Goal: Task Accomplishment & Management: Use online tool/utility

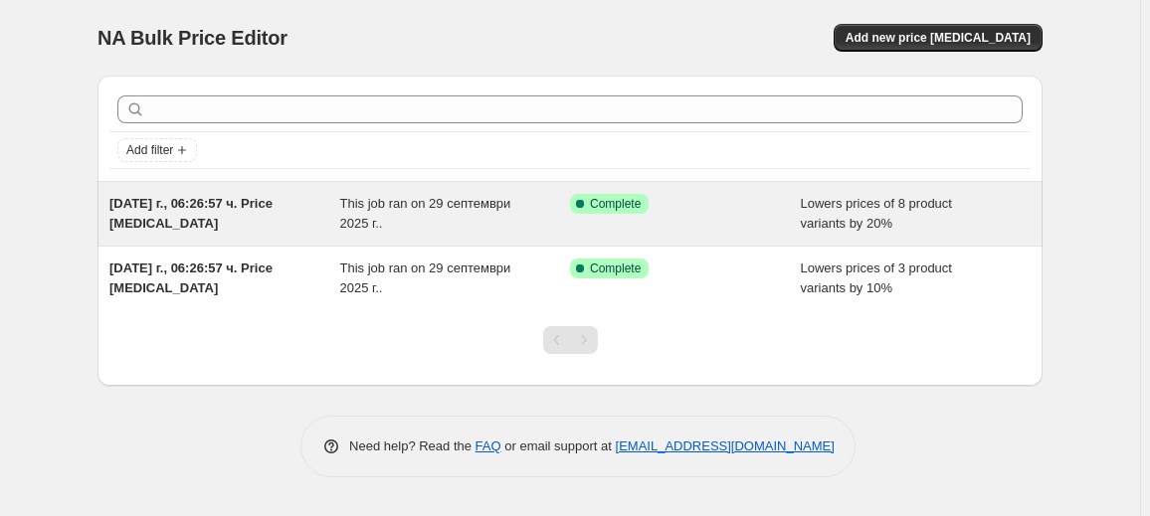
click at [328, 224] on div "[DATE] г., 06:26:57 ч. Price [MEDICAL_DATA]" at bounding box center [224, 214] width 231 height 40
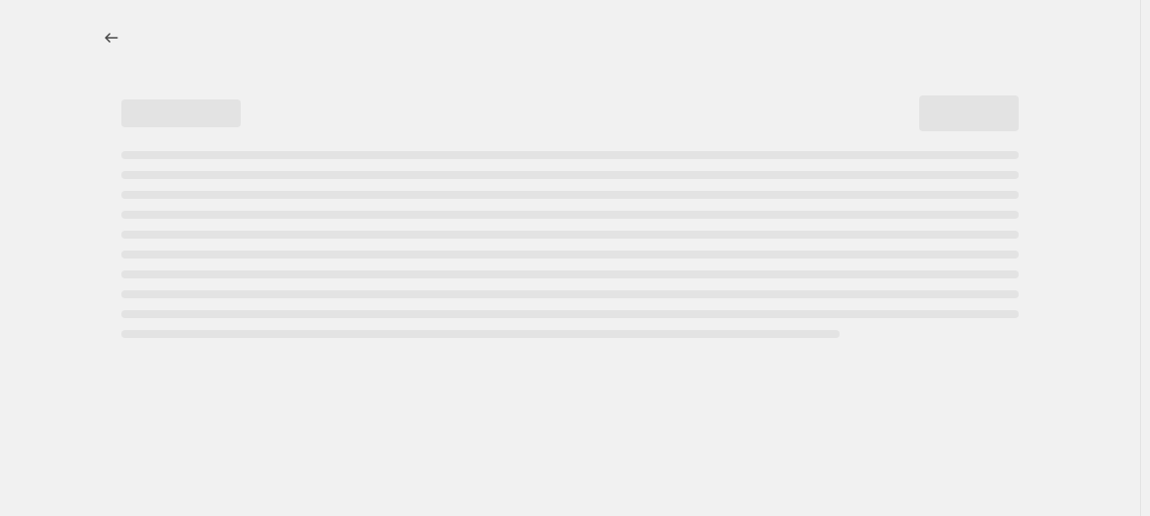
select select "percentage"
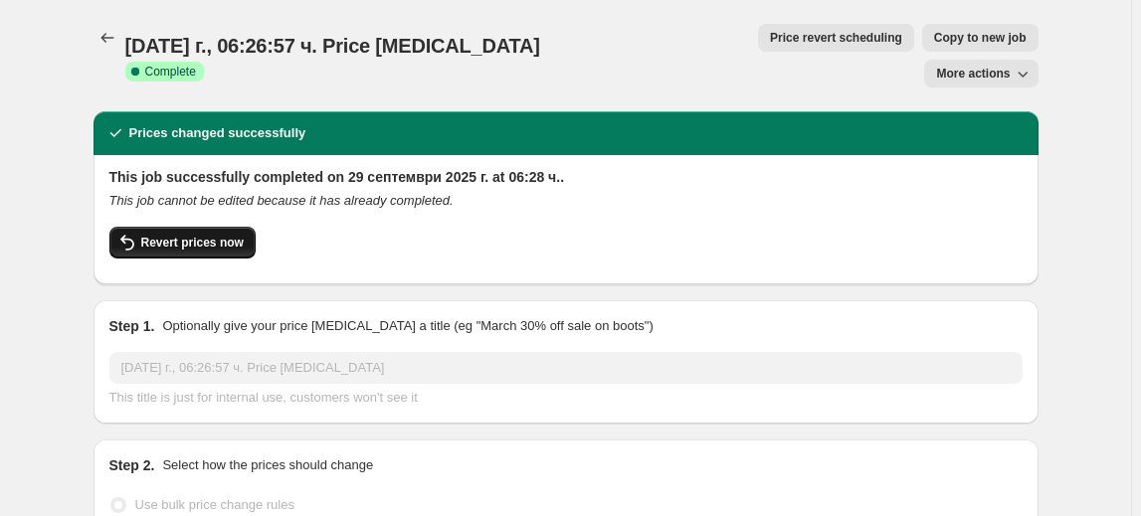
click at [219, 235] on span "Revert prices now" at bounding box center [192, 243] width 102 height 16
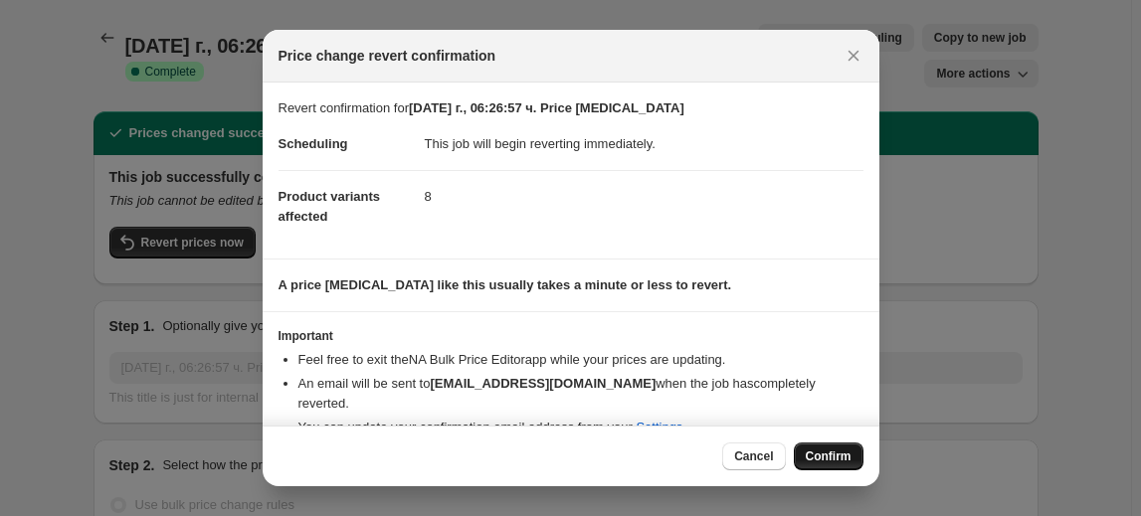
click at [841, 446] on button "Confirm" at bounding box center [829, 457] width 70 height 28
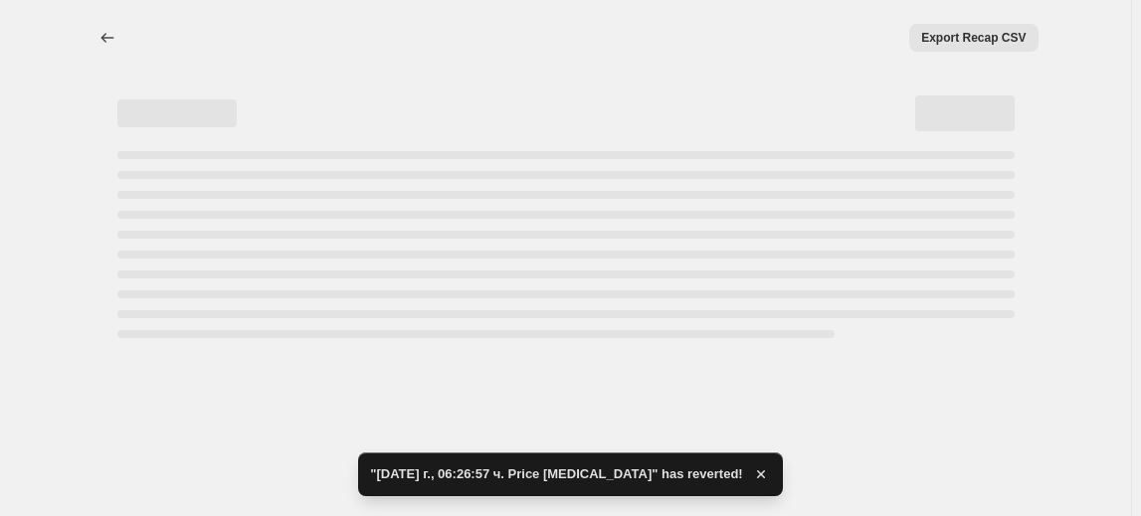
select select "percentage"
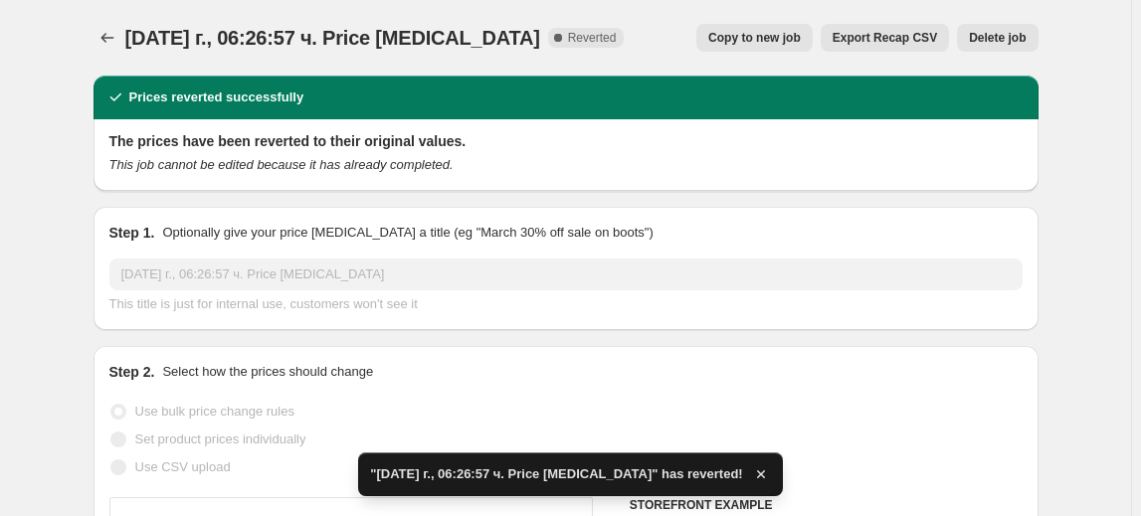
click at [1011, 35] on span "Delete job" at bounding box center [997, 38] width 57 height 16
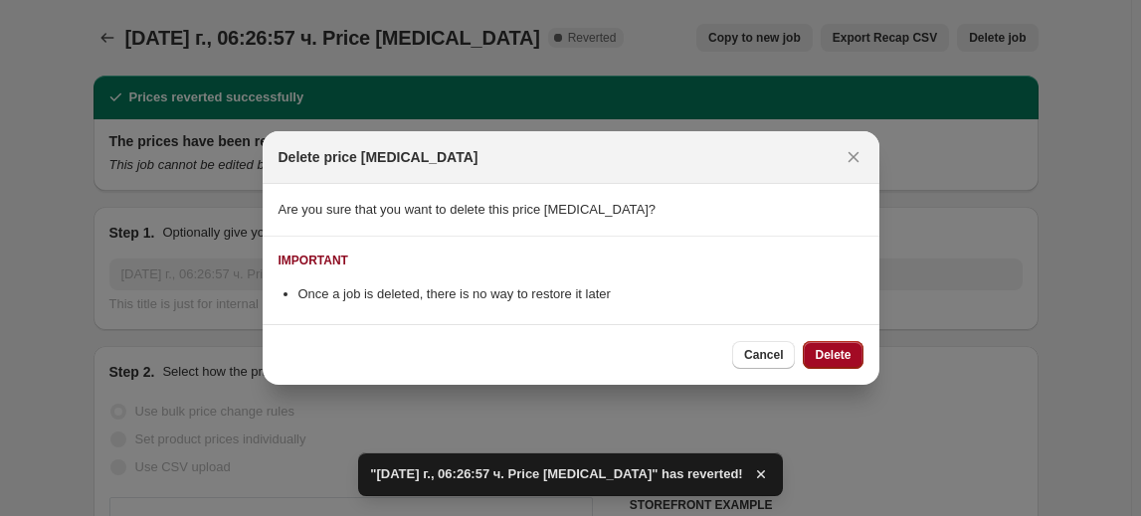
click at [838, 356] on span "Delete" at bounding box center [833, 355] width 36 height 16
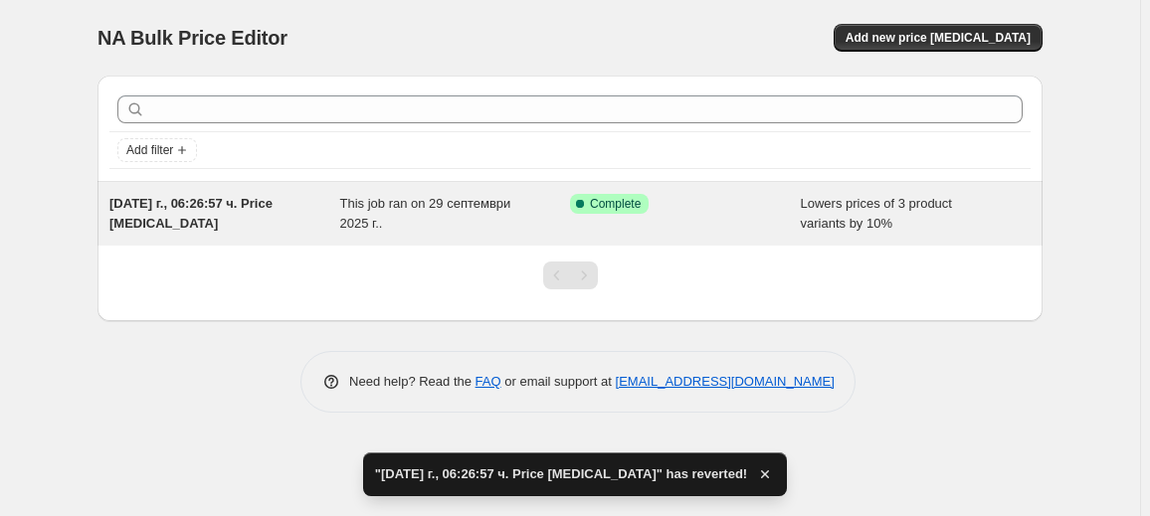
click at [529, 238] on div "29.09.2025 г., 06:26:57 ч. Price change job This job ran on 29 септември 2025 г…" at bounding box center [570, 214] width 945 height 64
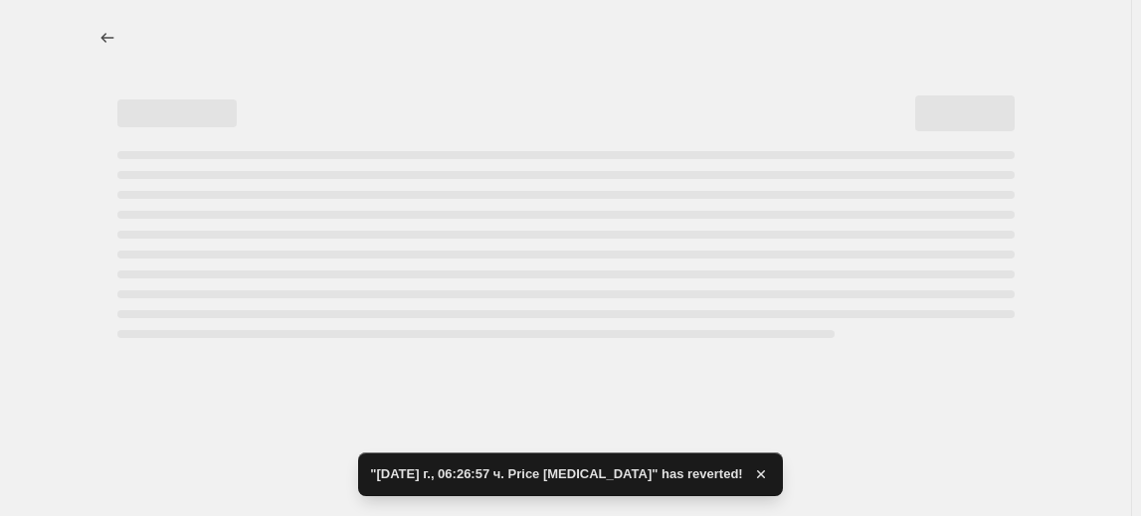
select select "percentage"
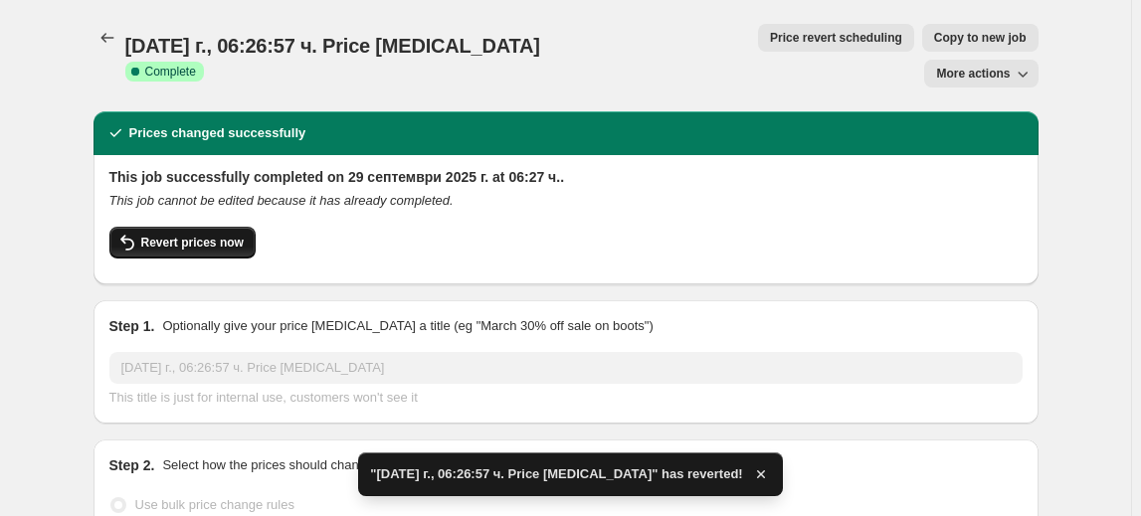
click at [202, 235] on span "Revert prices now" at bounding box center [192, 243] width 102 height 16
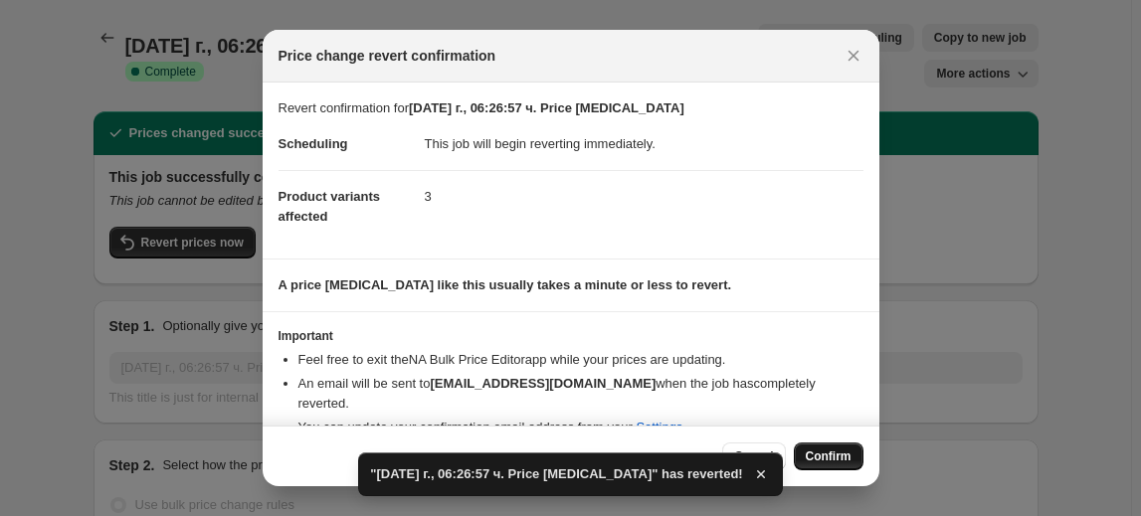
click at [814, 453] on span "Confirm" at bounding box center [829, 457] width 46 height 16
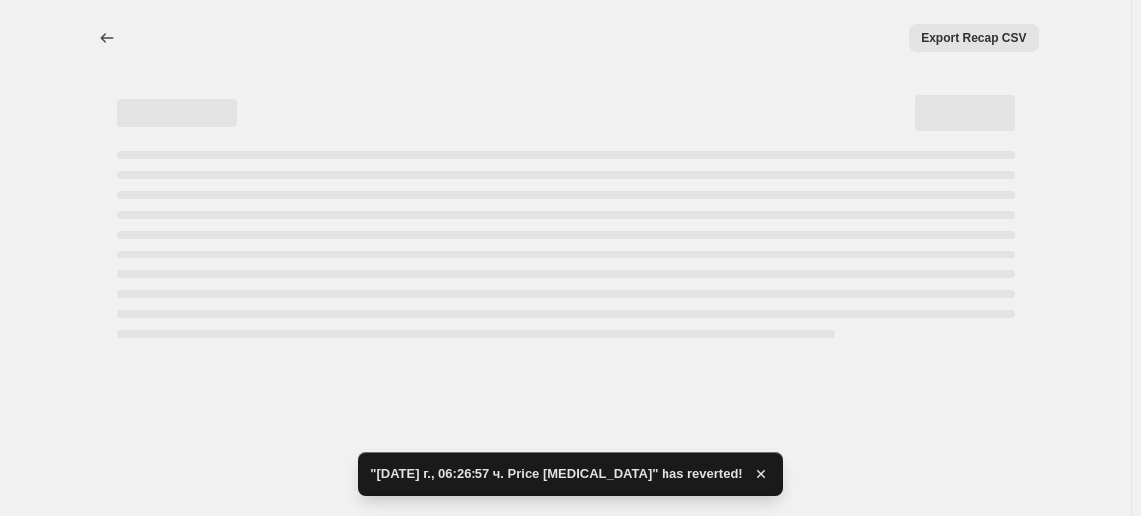
select select "percentage"
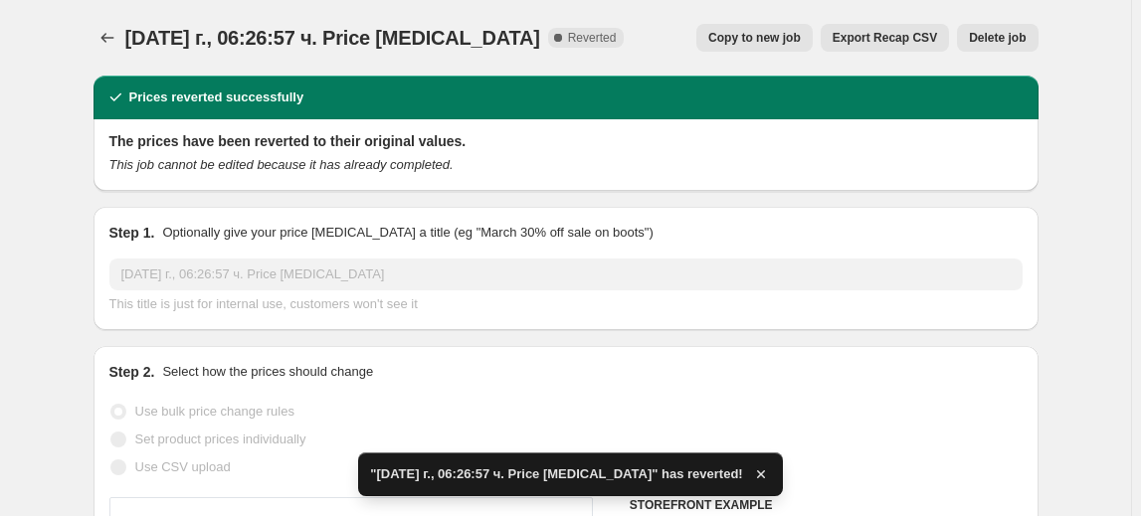
click at [981, 34] on span "Delete job" at bounding box center [997, 38] width 57 height 16
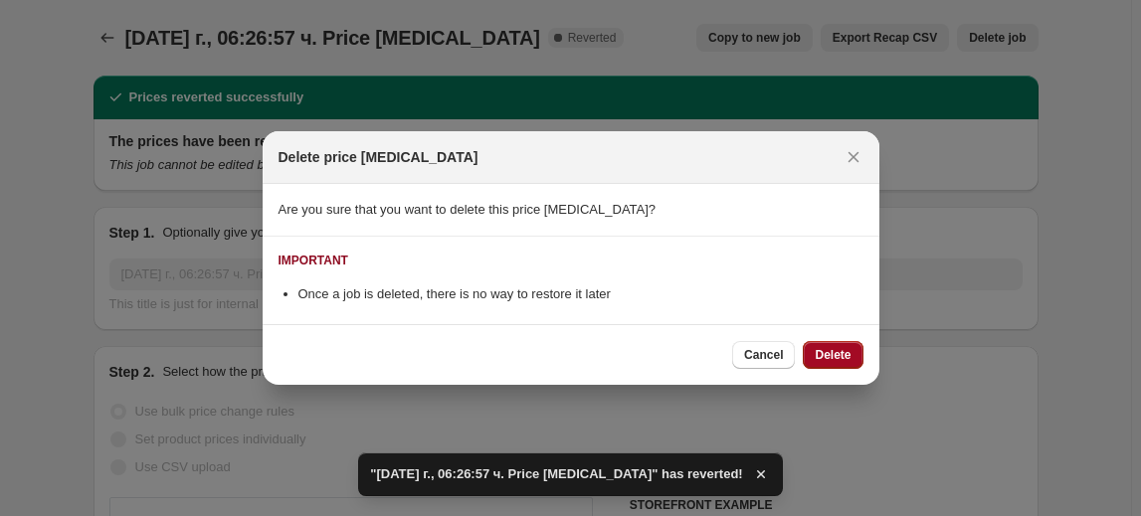
click at [844, 349] on span "Delete" at bounding box center [833, 355] width 36 height 16
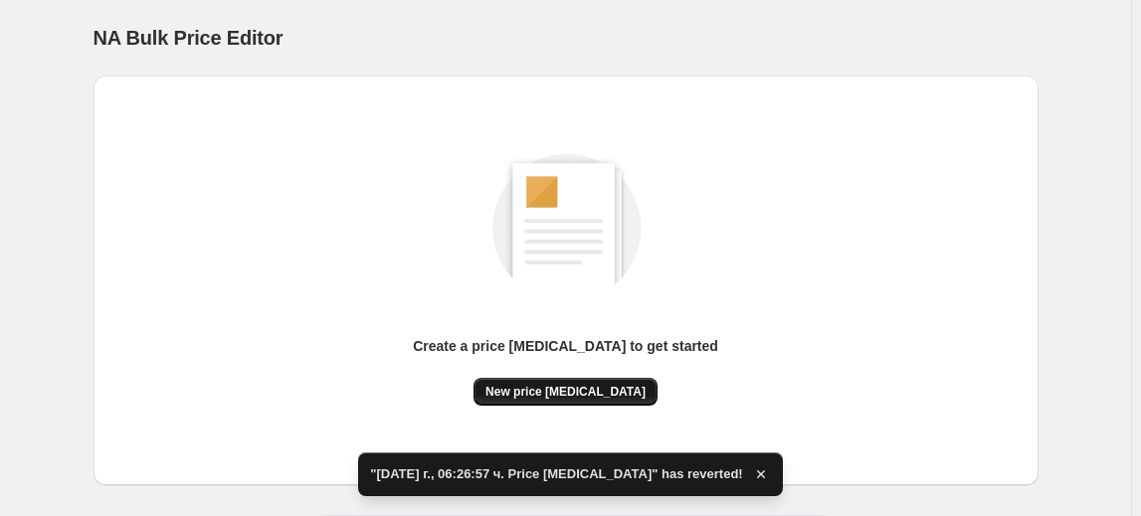
click at [634, 386] on button "New price change job" at bounding box center [566, 392] width 184 height 28
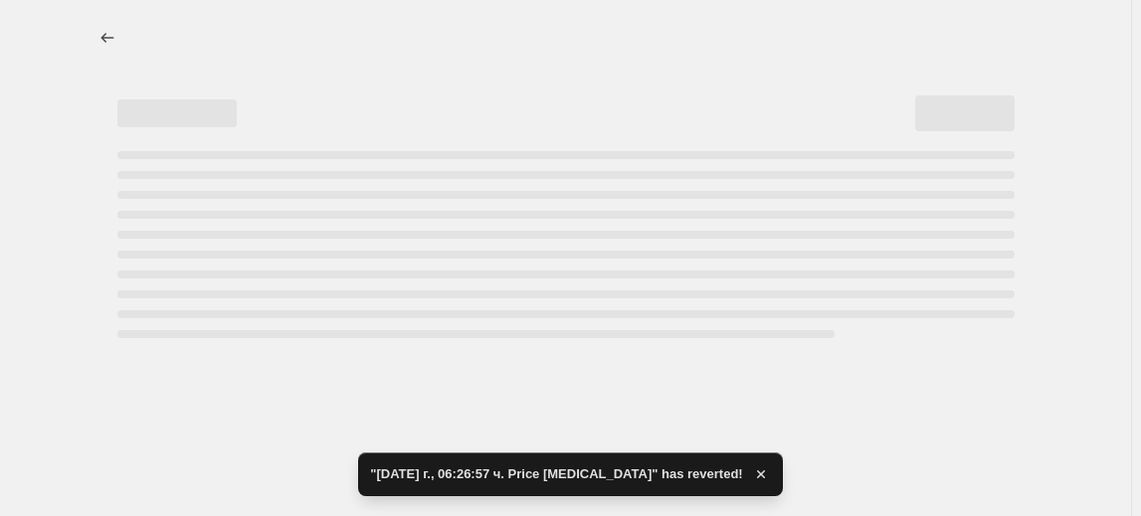
select select "percentage"
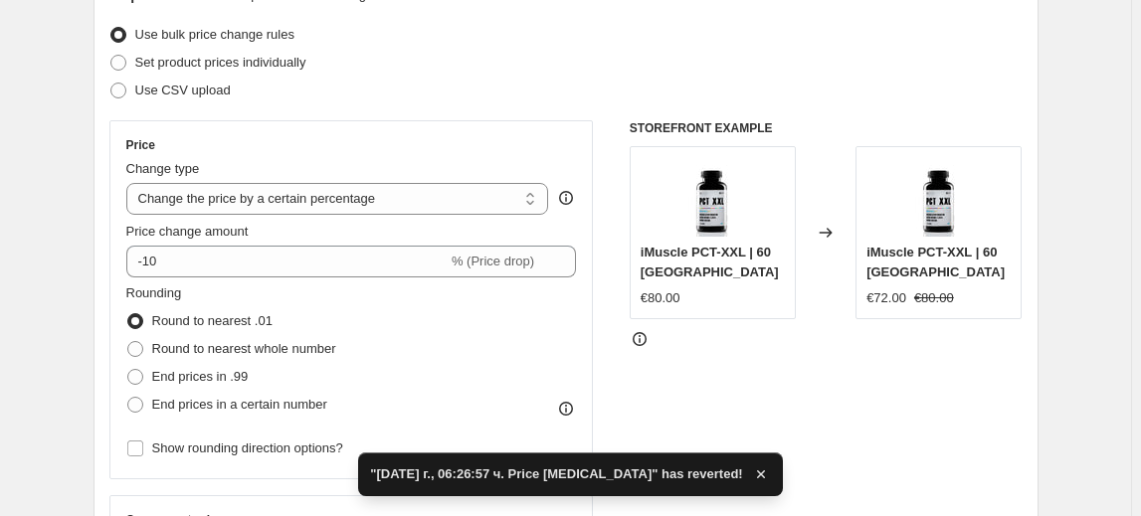
scroll to position [271, 0]
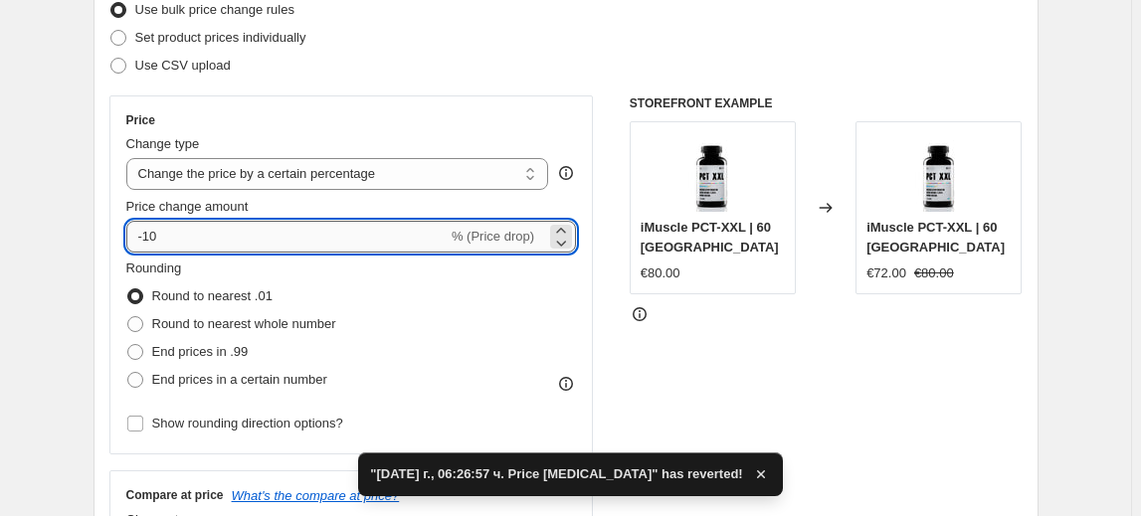
click at [156, 243] on input "-10" at bounding box center [286, 237] width 321 height 32
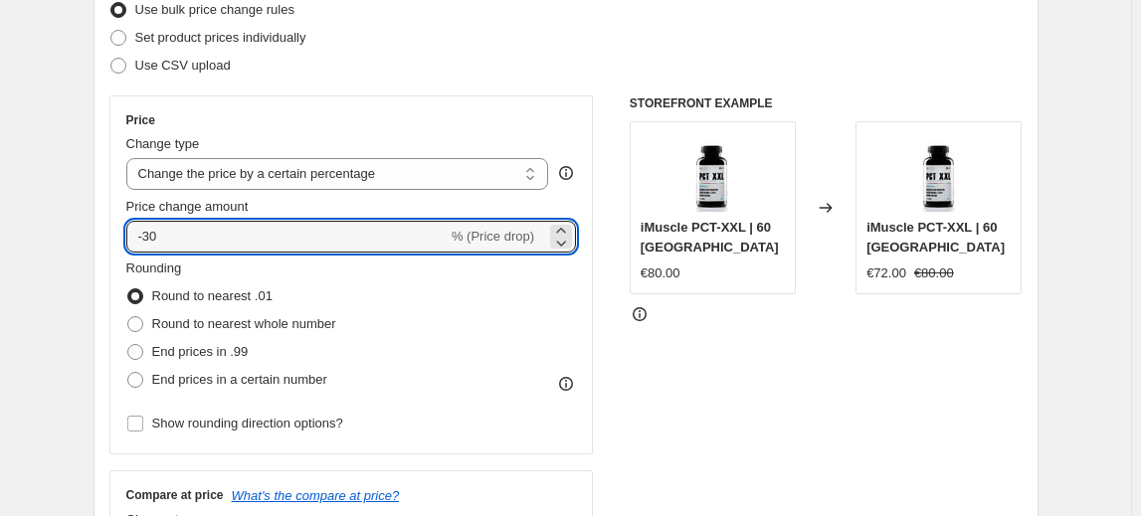
type input "-30"
click at [210, 270] on fieldset "Rounding Round to nearest .01 Round to nearest whole number End prices in .99 E…" at bounding box center [231, 326] width 210 height 135
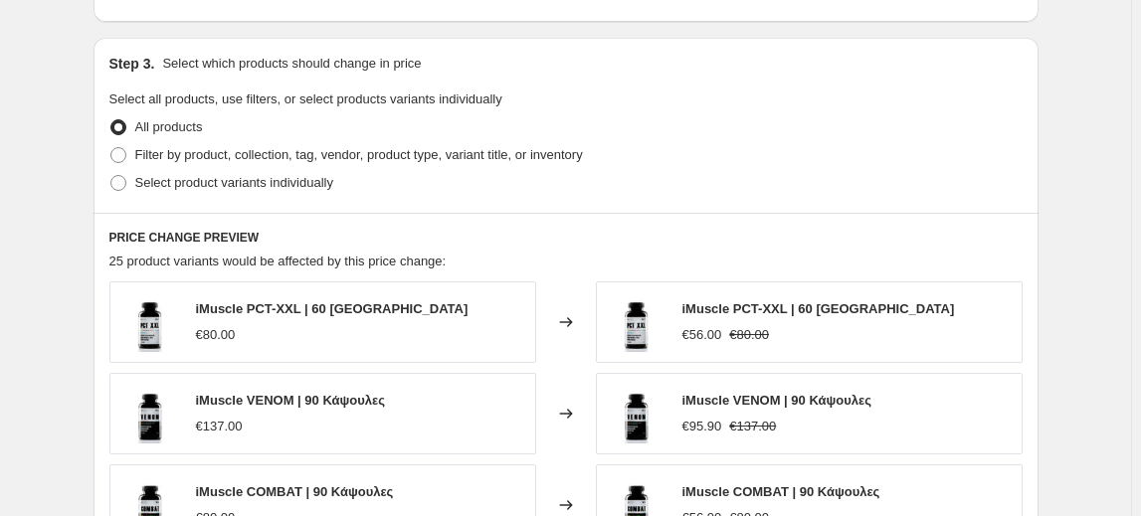
scroll to position [905, 0]
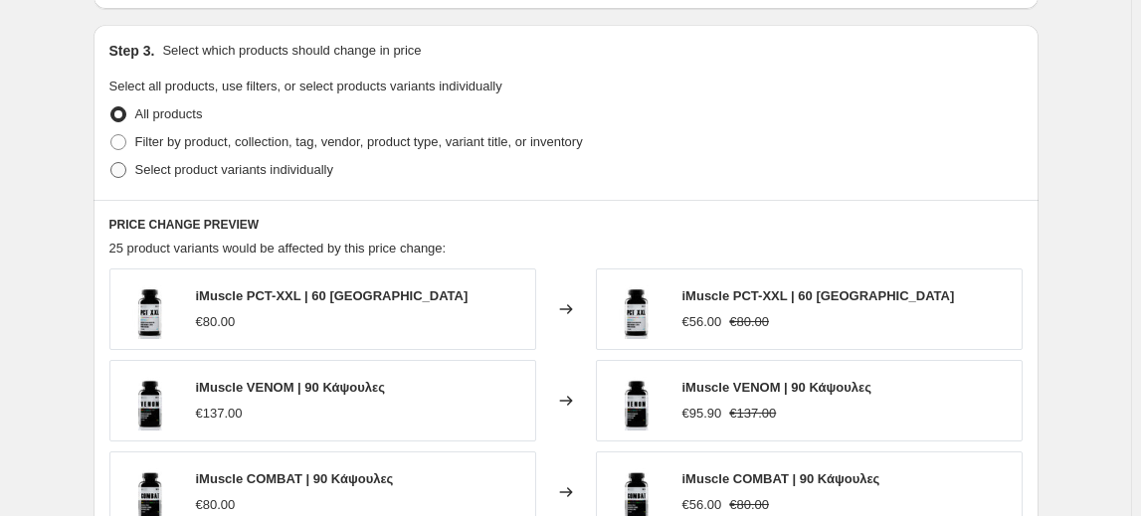
click at [232, 171] on span "Select product variants individually" at bounding box center [234, 169] width 198 height 15
click at [111, 163] on input "Select product variants individually" at bounding box center [110, 162] width 1 height 1
radio input "true"
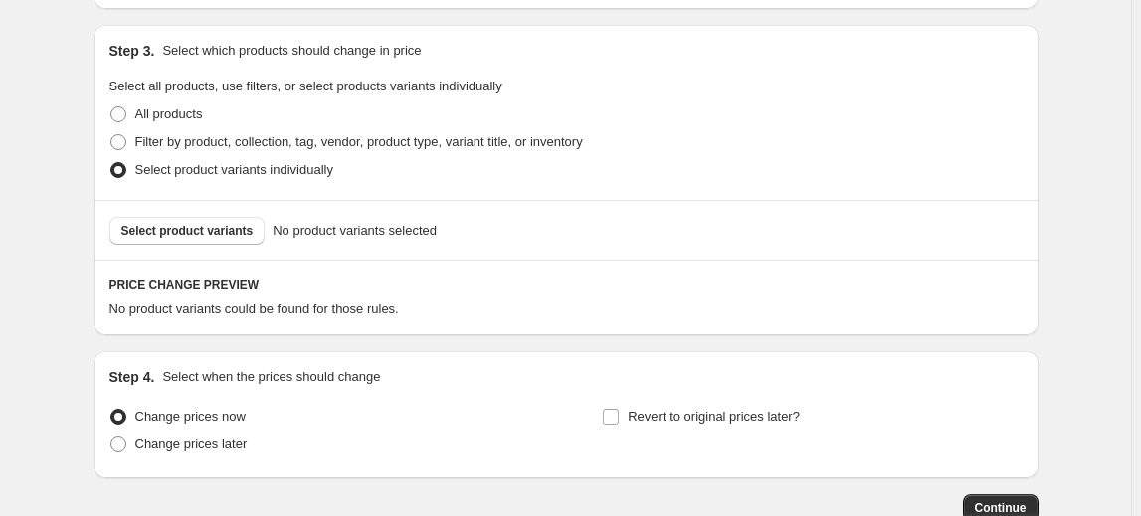
click at [191, 233] on span "Select product variants" at bounding box center [187, 231] width 132 height 16
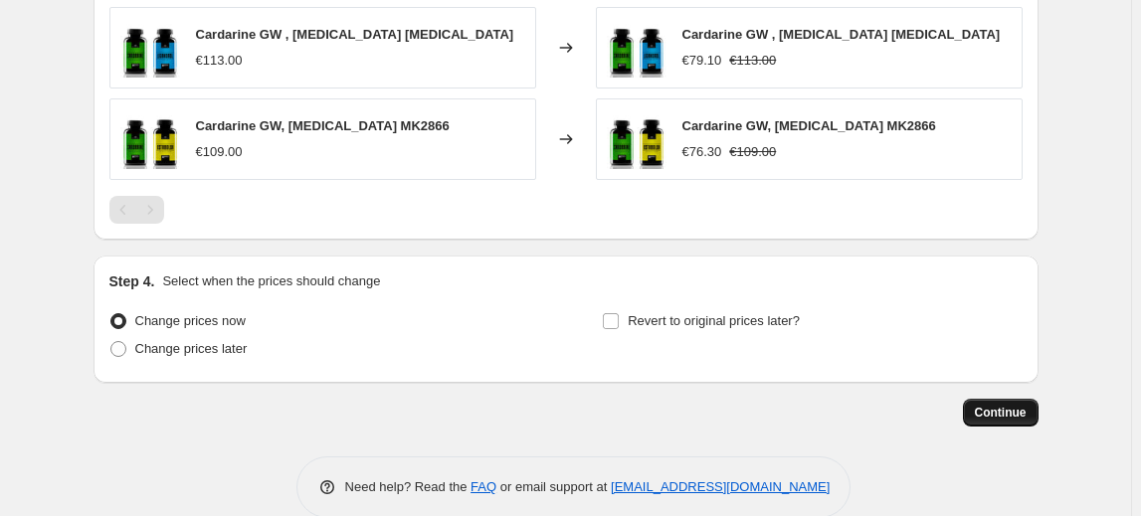
scroll to position [1346, 0]
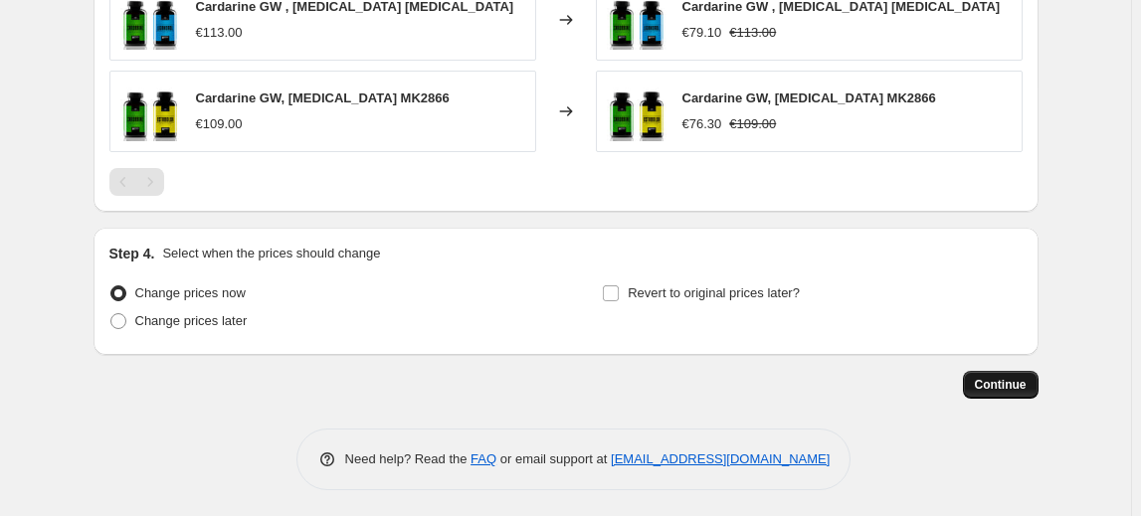
click at [1008, 377] on span "Continue" at bounding box center [1001, 385] width 52 height 16
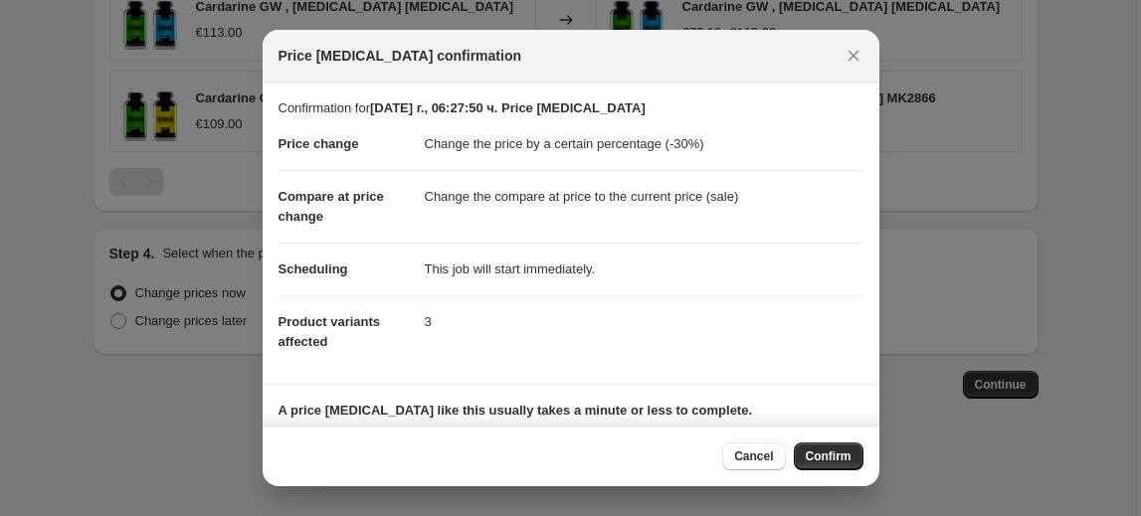
click at [823, 457] on span "Confirm" at bounding box center [829, 457] width 46 height 16
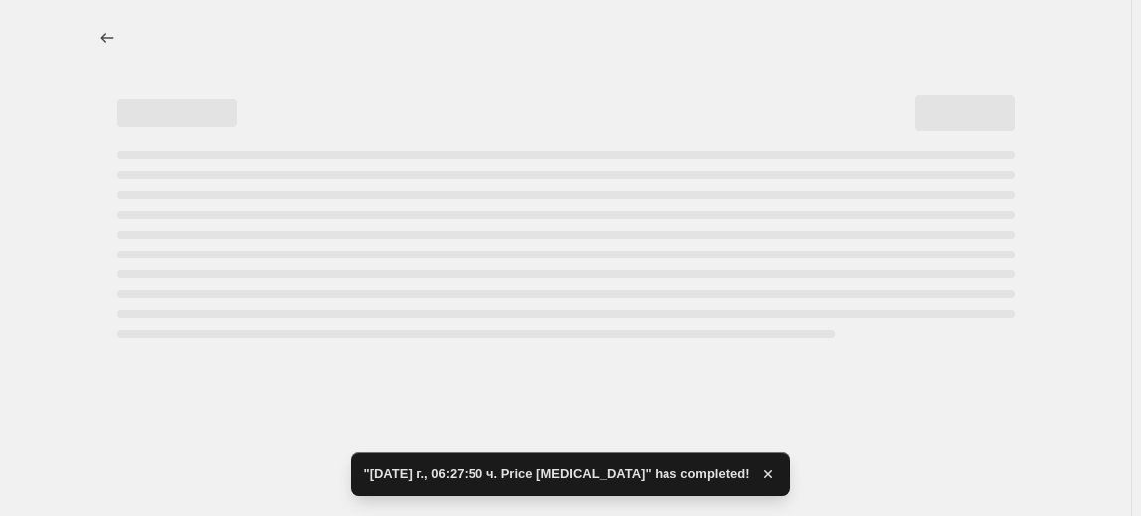
select select "percentage"
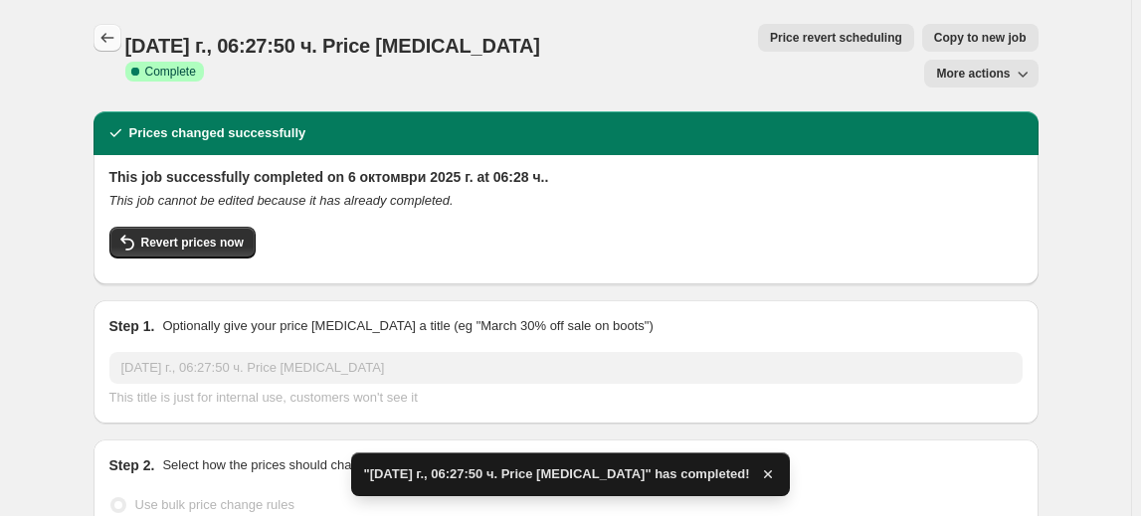
click at [112, 44] on icon "Price change jobs" at bounding box center [108, 38] width 20 height 20
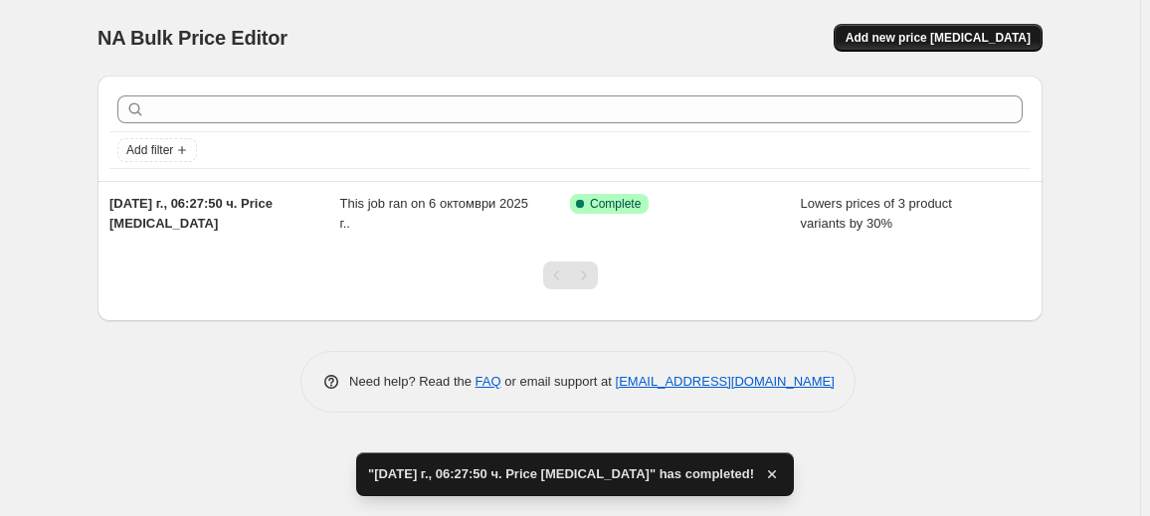
click at [945, 31] on span "Add new price change job" at bounding box center [938, 38] width 185 height 16
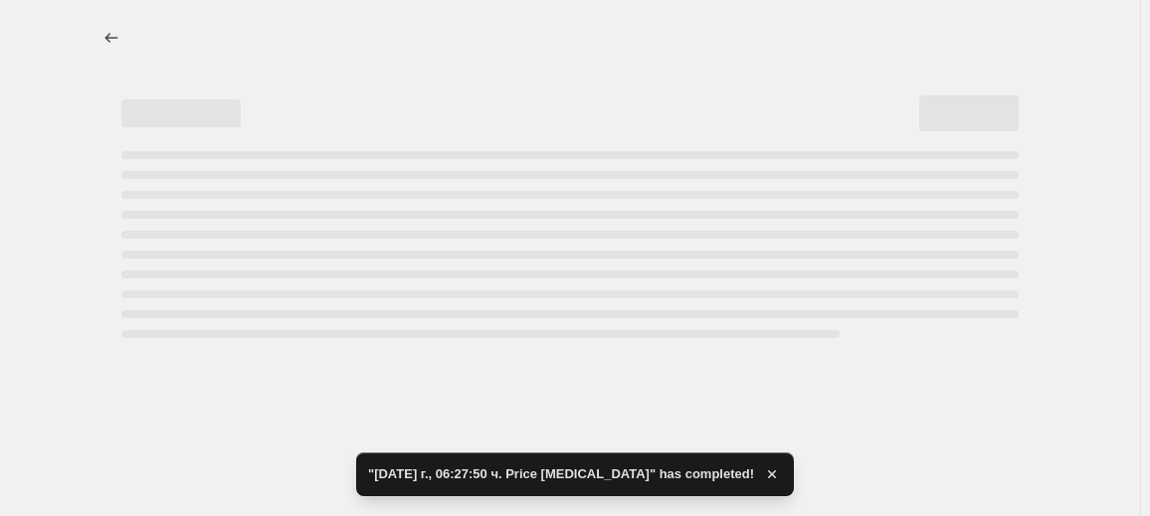
select select "percentage"
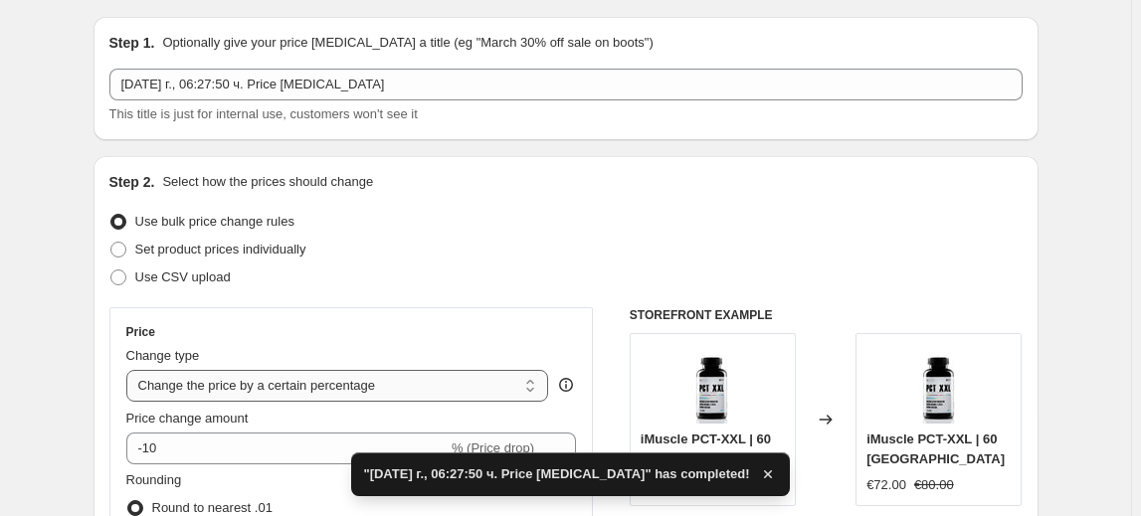
scroll to position [90, 0]
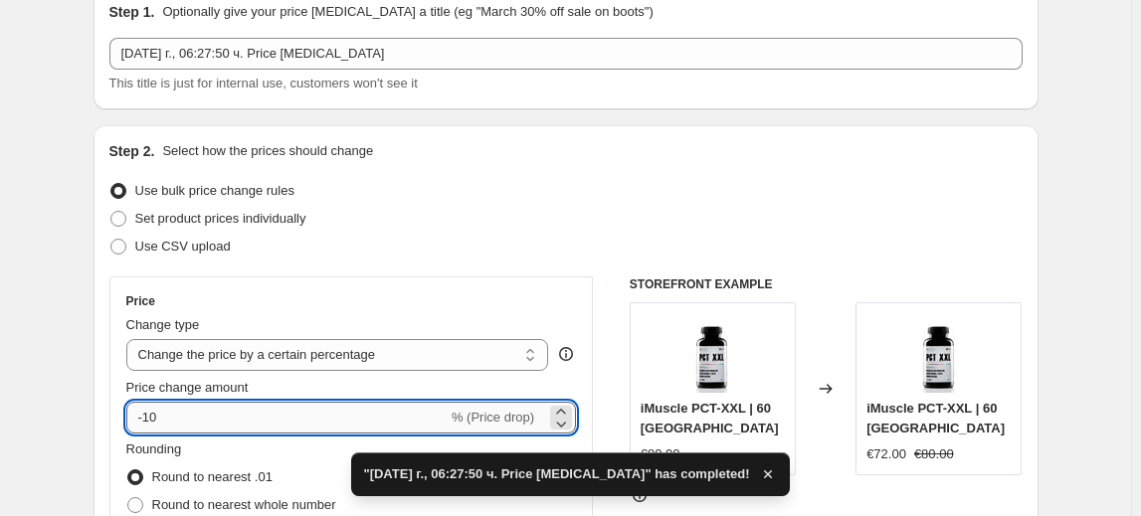
click at [156, 418] on input "-10" at bounding box center [286, 418] width 321 height 32
type input "-40"
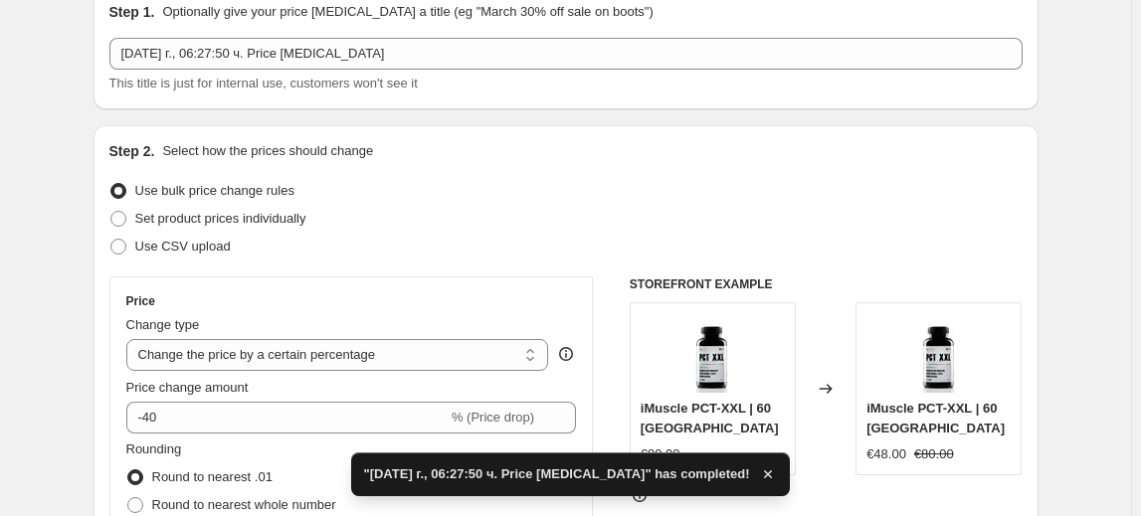
click at [253, 295] on div "Price" at bounding box center [351, 302] width 451 height 16
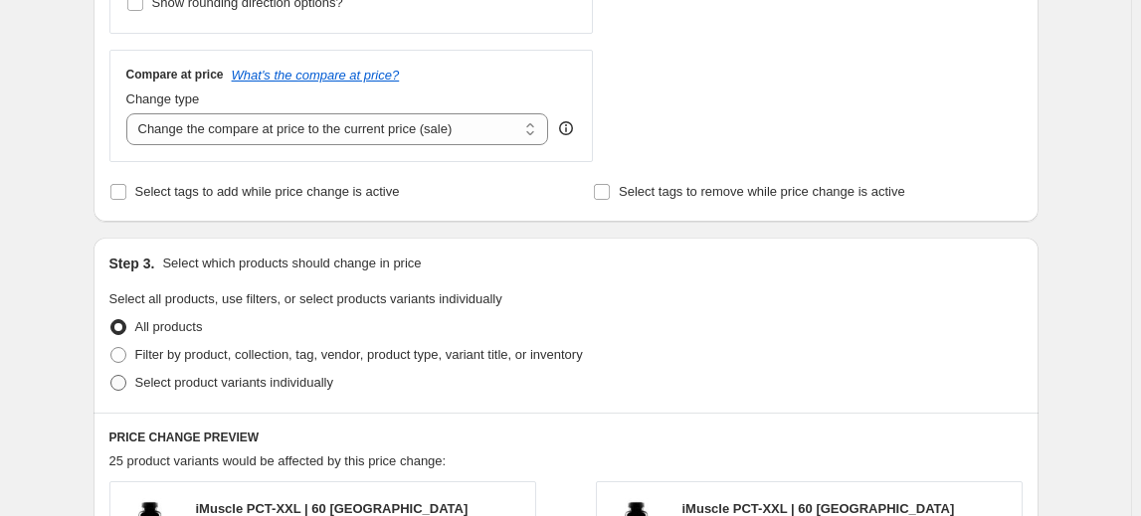
scroll to position [723, 0]
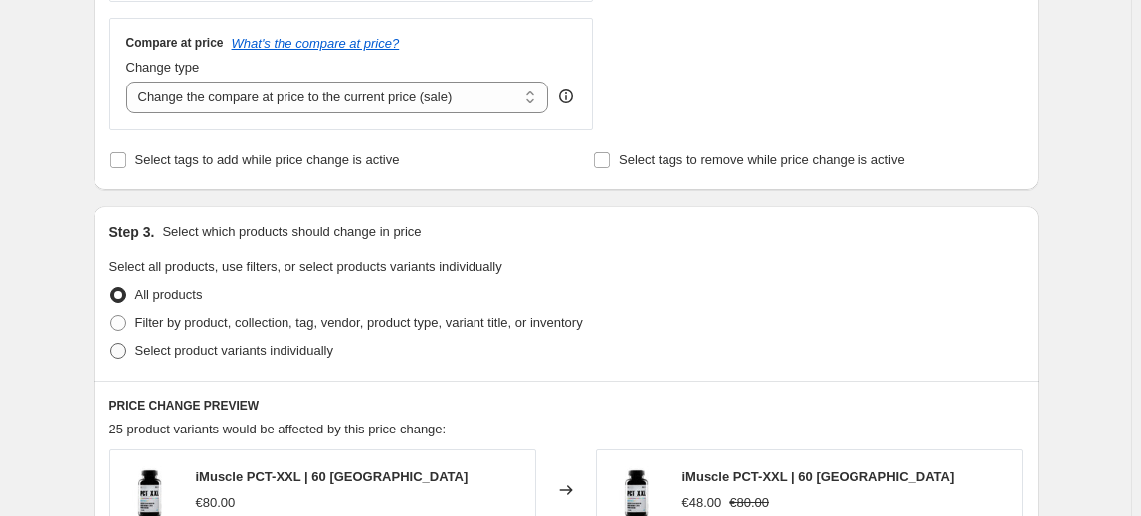
click at [281, 353] on span "Select product variants individually" at bounding box center [234, 350] width 198 height 15
click at [111, 344] on input "Select product variants individually" at bounding box center [110, 343] width 1 height 1
radio input "true"
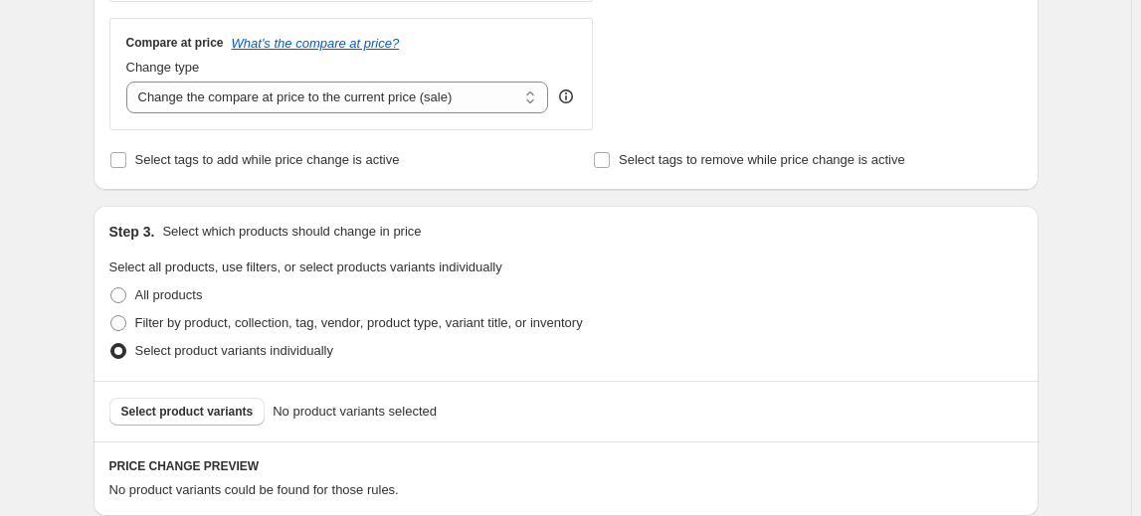
click at [176, 410] on span "Select product variants" at bounding box center [187, 412] width 132 height 16
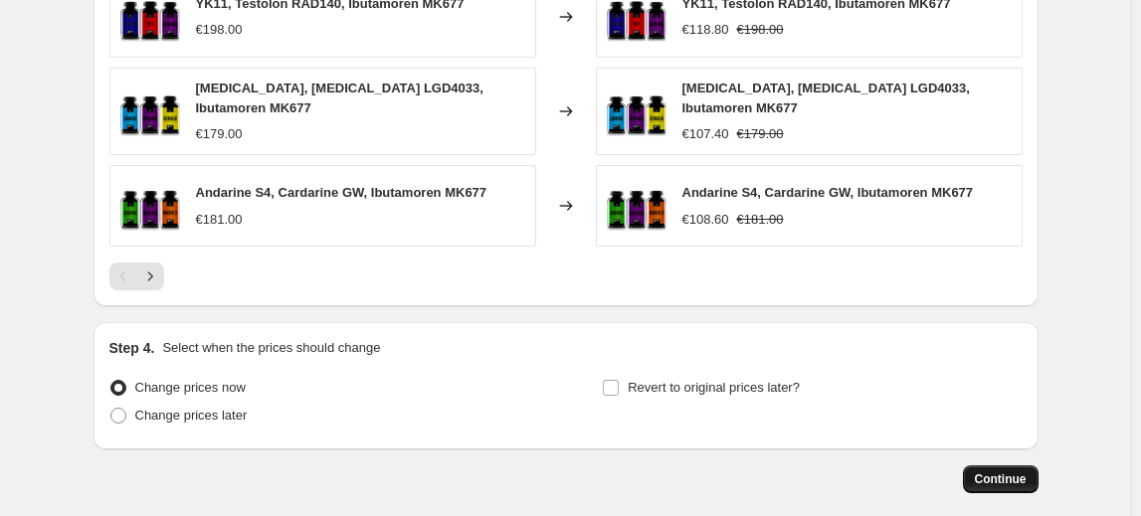
scroll to position [1529, 0]
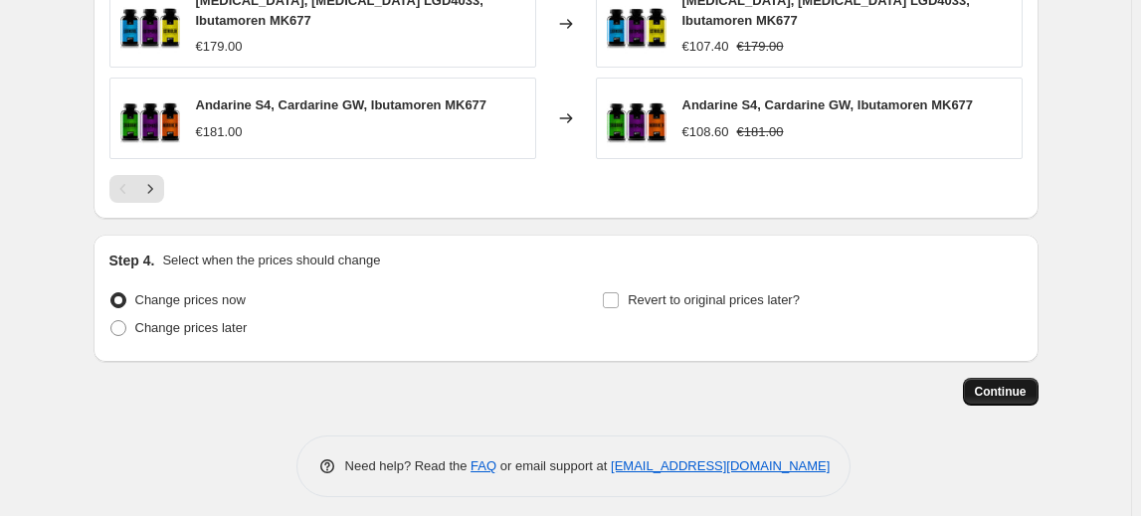
click at [1000, 385] on span "Continue" at bounding box center [1001, 392] width 52 height 16
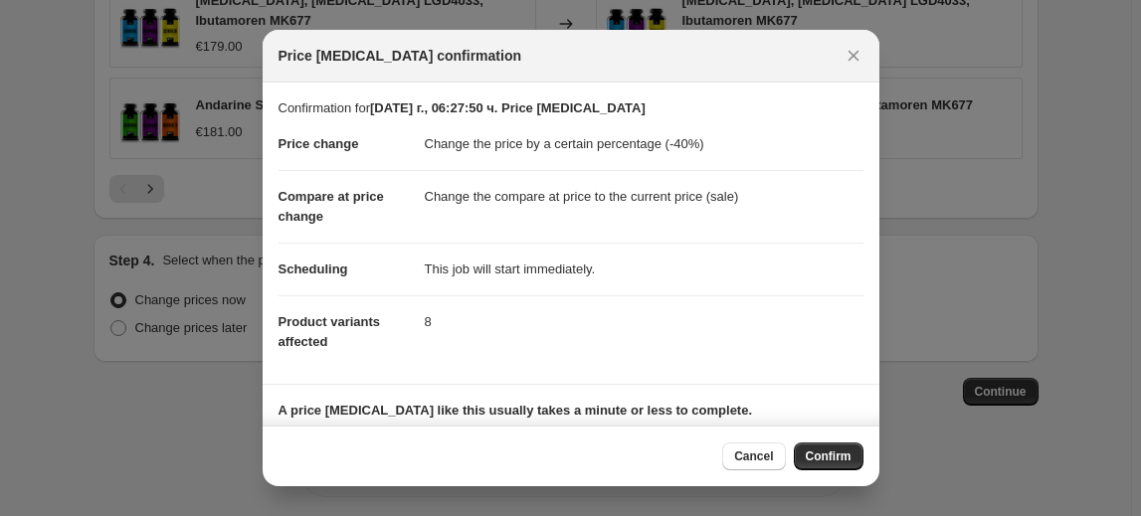
click at [841, 453] on span "Confirm" at bounding box center [829, 457] width 46 height 16
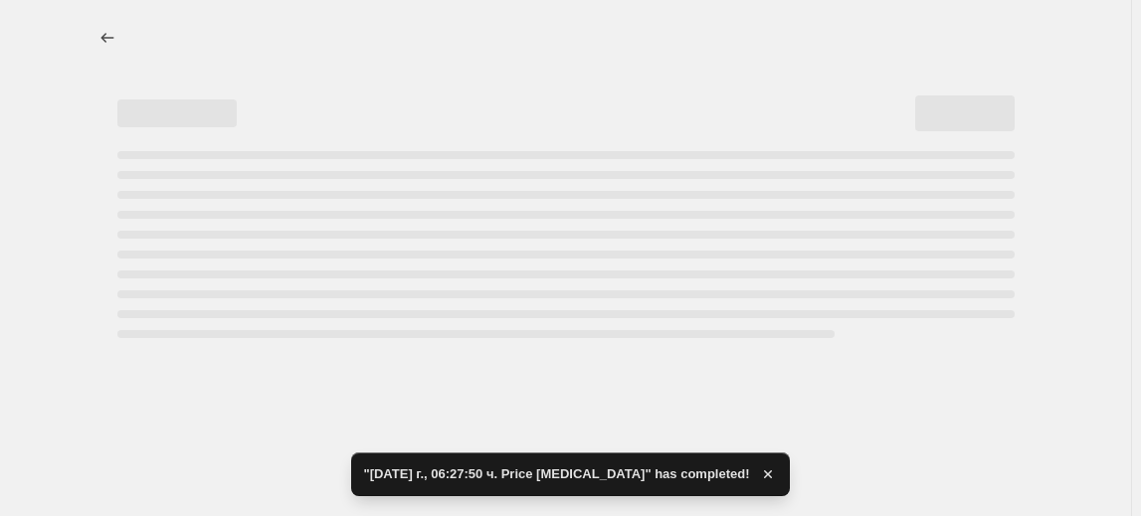
select select "percentage"
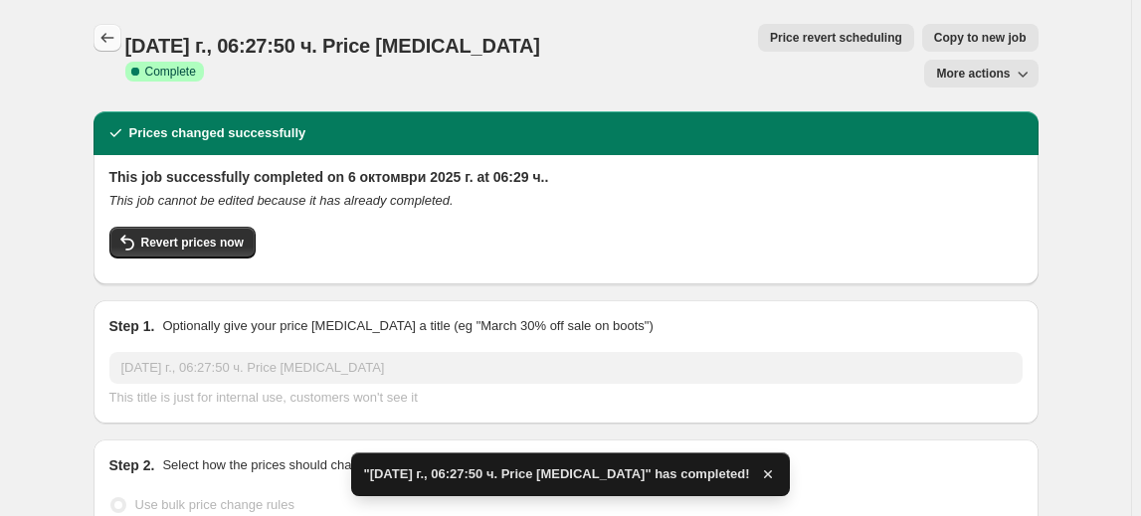
click at [101, 35] on button "Price change jobs" at bounding box center [108, 38] width 28 height 28
